Goal: Check status: Check status

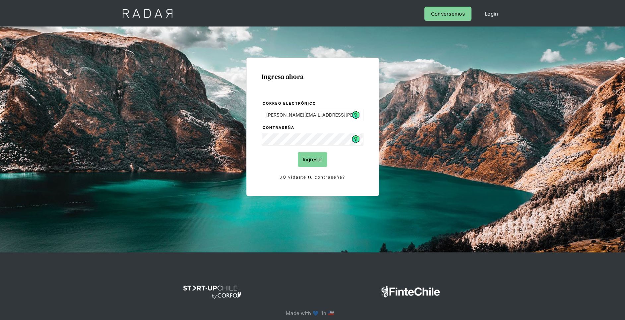
click at [316, 156] on input "Ingresar" at bounding box center [313, 159] width 30 height 15
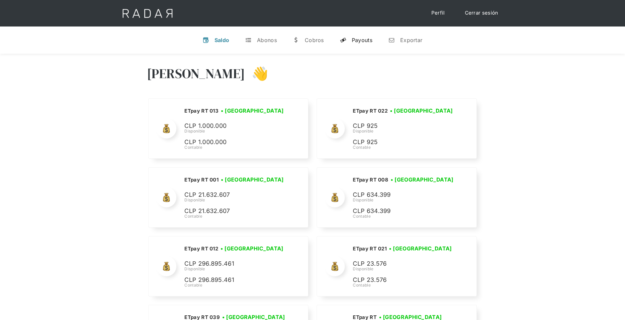
click at [362, 40] on div "Payouts" at bounding box center [362, 40] width 21 height 7
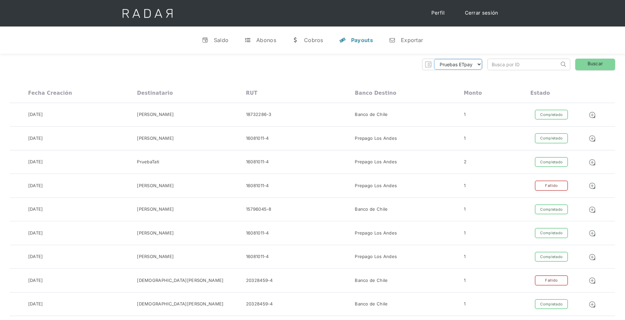
click at [478, 64] on select "Pruebas ETpay Cuenta 1.000 Cuenta 1.001 Cuenta 1.002 Cuenta 1.003 Cuenta 1.004 …" at bounding box center [458, 64] width 48 height 11
select select "etpay-cuenta-1001"
click at [434, 59] on select "Pruebas ETpay Cuenta 1.000 Cuenta 1.001 Cuenta 1.002 Cuenta 1.003 Cuenta 1.004 …" at bounding box center [458, 64] width 48 height 11
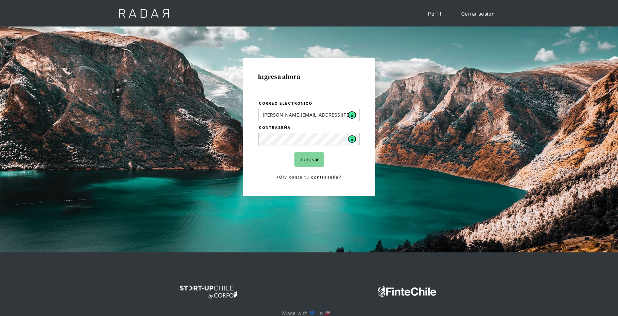
click at [315, 156] on input "Ingresar" at bounding box center [309, 159] width 30 height 15
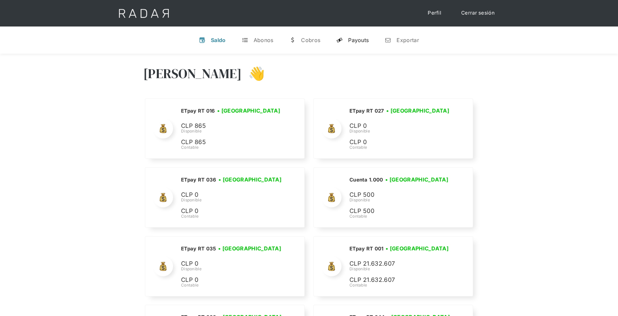
click at [354, 43] on div "Payouts" at bounding box center [358, 40] width 21 height 7
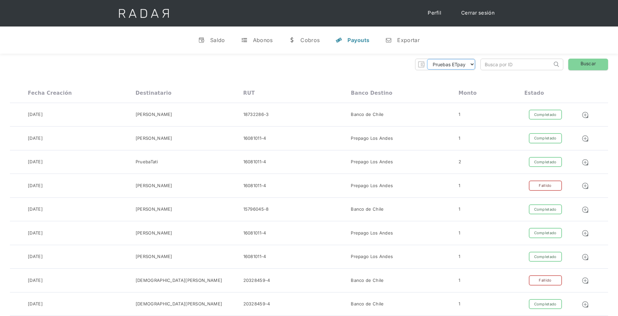
click at [466, 65] on select "Pruebas ETpay Cuenta 1.000 Cuenta 1.001 Cuenta 1.002 Cuenta 1.003 Cuenta 1.004 …" at bounding box center [451, 64] width 48 height 11
select select "etpay-cuenta-1001"
click at [427, 59] on select "Pruebas ETpay Cuenta 1.000 Cuenta 1.001 Cuenta 1.002 Cuenta 1.003 Cuenta 1.004 …" at bounding box center [451, 64] width 48 height 11
click at [586, 64] on link "Buscar" at bounding box center [588, 65] width 40 height 12
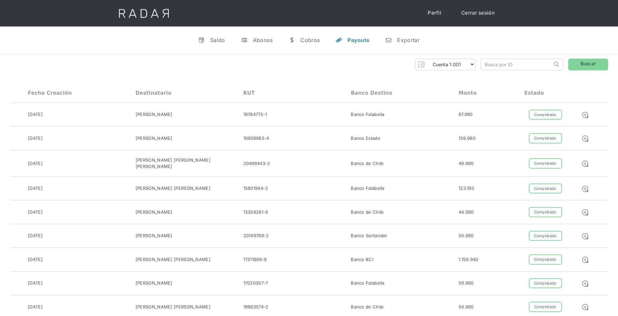
click at [356, 66] on div "Pruebas ETpay Cuenta 1.000 Cuenta 1.001 Cuenta 1.002 Cuenta 1.003 Cuenta 1.004 …" at bounding box center [309, 65] width 598 height 12
click at [360, 65] on div "Pruebas ETpay Cuenta 1.000 Cuenta 1.001 Cuenta 1.002 Cuenta 1.003 Cuenta 1.004 …" at bounding box center [309, 65] width 598 height 12
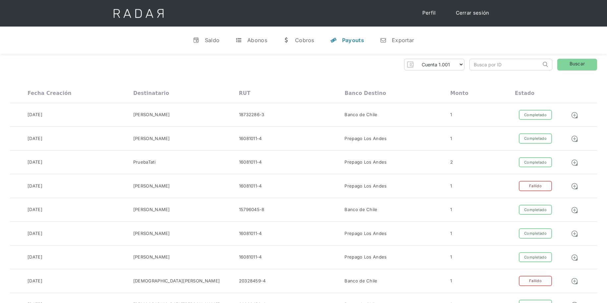
select select "etpay-cuenta-1001"
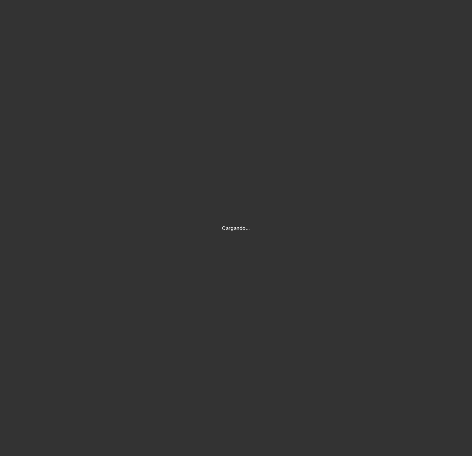
type input "daniela.bustamante@etpay.com"
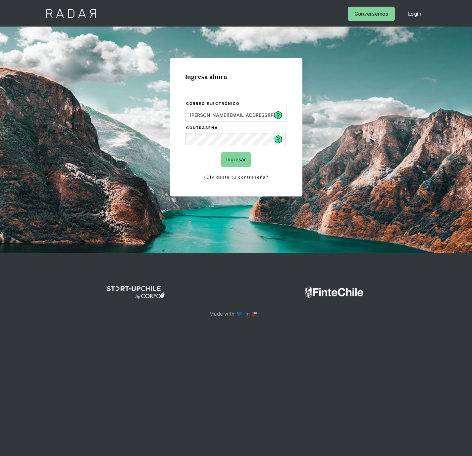
click at [240, 160] on input "Ingresar" at bounding box center [236, 159] width 30 height 15
